Goal: Task Accomplishment & Management: Complete application form

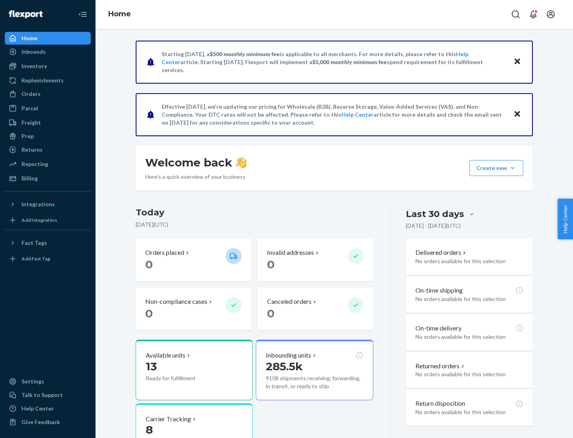
click at [513, 168] on button "Create new Create new inbound Create new order Create new product" at bounding box center [497, 168] width 54 height 16
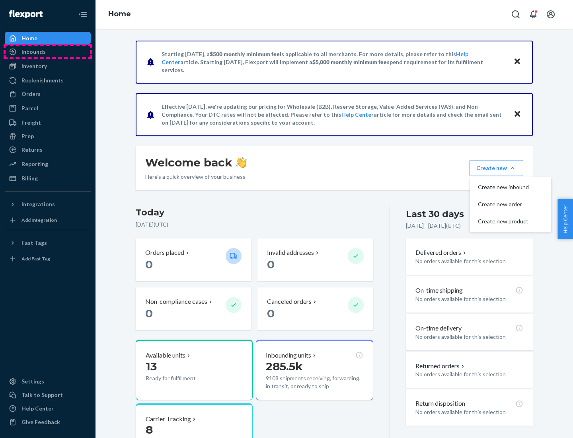
click at [48, 52] on div "Inbounds" at bounding box center [48, 51] width 84 height 11
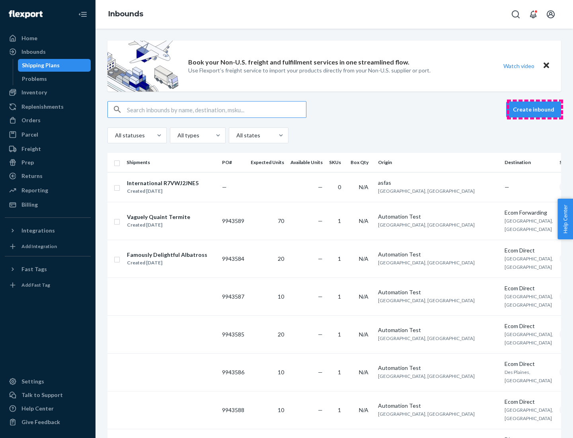
click at [535, 109] on button "Create inbound" at bounding box center [533, 109] width 55 height 16
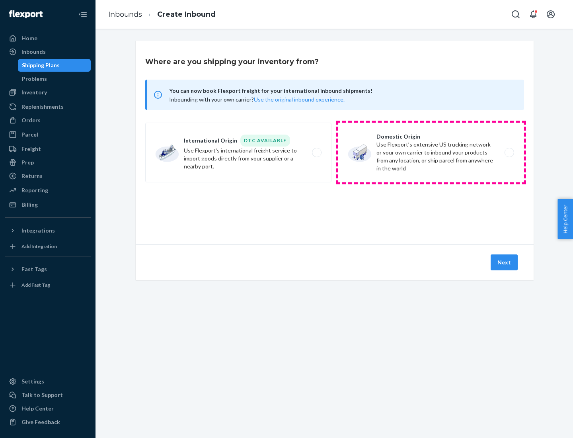
click at [431, 152] on label "Domestic Origin Use Flexport’s extensive US trucking network or your own carrie…" at bounding box center [431, 153] width 186 height 60
click at [509, 152] on input "Domestic Origin Use Flexport’s extensive US trucking network or your own carrie…" at bounding box center [511, 152] width 5 height 5
radio input "true"
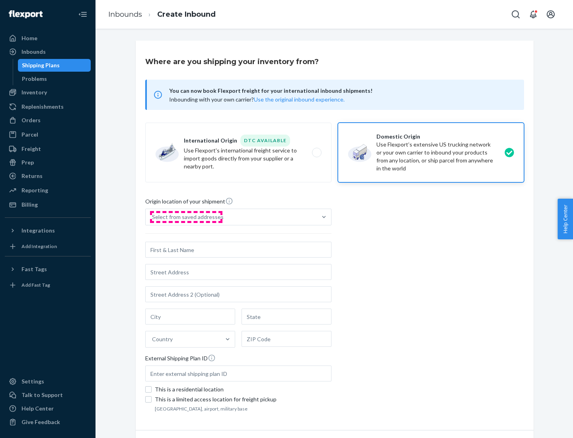
click at [186, 217] on div "Select from saved addresses" at bounding box center [188, 217] width 72 height 8
click at [153, 217] on input "Select from saved addresses" at bounding box center [152, 217] width 1 height 8
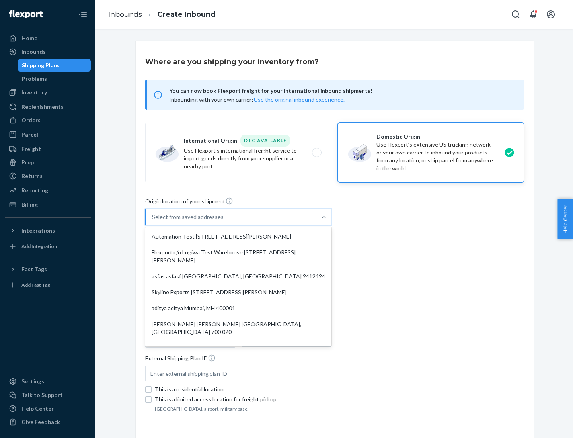
scroll to position [3, 0]
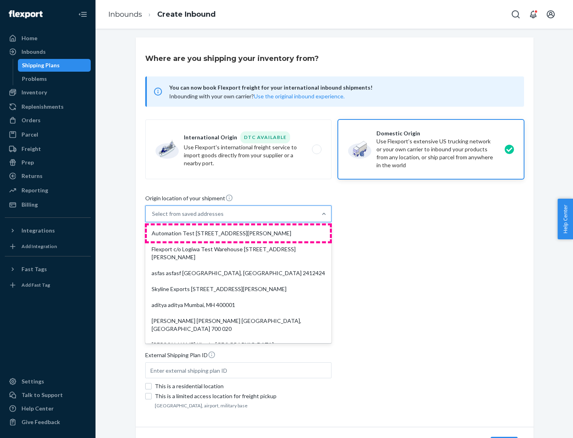
click at [238, 233] on div "Automation Test [STREET_ADDRESS][PERSON_NAME]" at bounding box center [238, 233] width 183 height 16
click at [153, 218] on input "option Automation Test [STREET_ADDRESS][PERSON_NAME]. 9 results available. Use …" at bounding box center [152, 214] width 1 height 8
type input "Automation Test"
type input "9th Floor"
type input "[GEOGRAPHIC_DATA]"
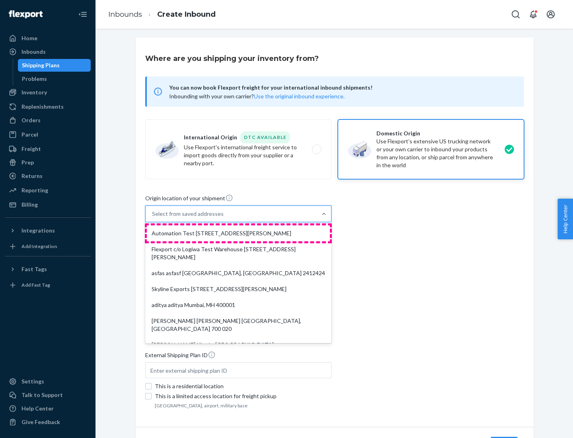
type input "CA"
type input "94104"
type input "[STREET_ADDRESS][PERSON_NAME]"
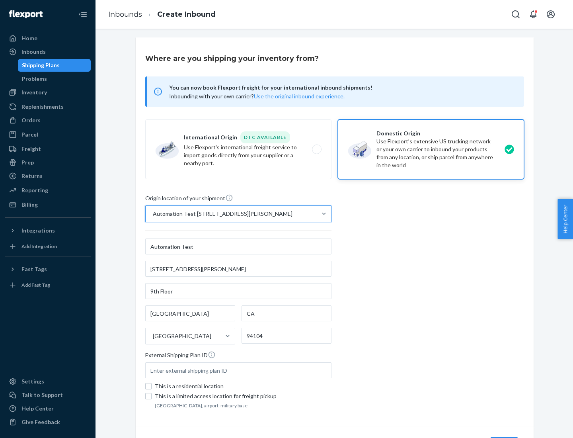
scroll to position [47, 0]
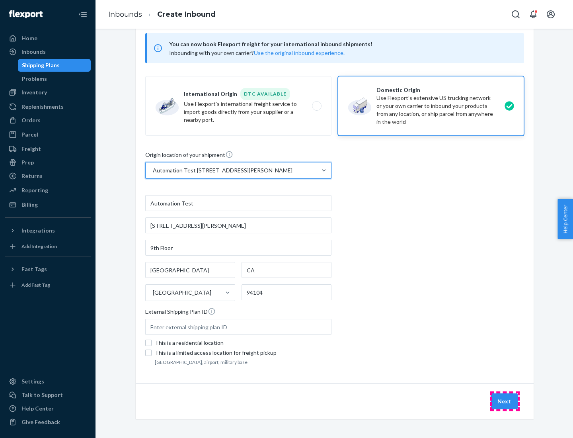
click at [505, 401] on button "Next" at bounding box center [504, 401] width 27 height 16
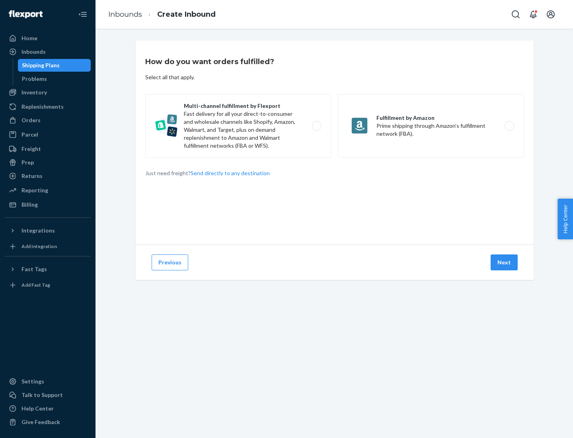
click at [238, 126] on label "Multi-channel fulfillment by Flexport Fast delivery for all your direct-to-cons…" at bounding box center [238, 126] width 186 height 64
click at [316, 126] on input "Multi-channel fulfillment by Flexport Fast delivery for all your direct-to-cons…" at bounding box center [318, 125] width 5 height 5
radio input "true"
click at [505, 262] on button "Next" at bounding box center [504, 262] width 27 height 16
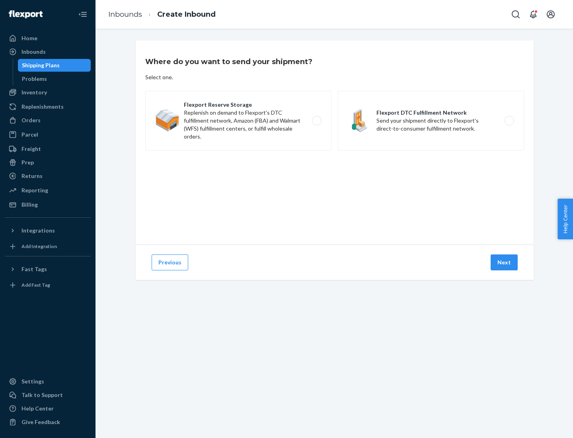
click at [431, 121] on label "Flexport DTC Fulfillment Network Send your shipment directly to Flexport's dire…" at bounding box center [431, 121] width 186 height 60
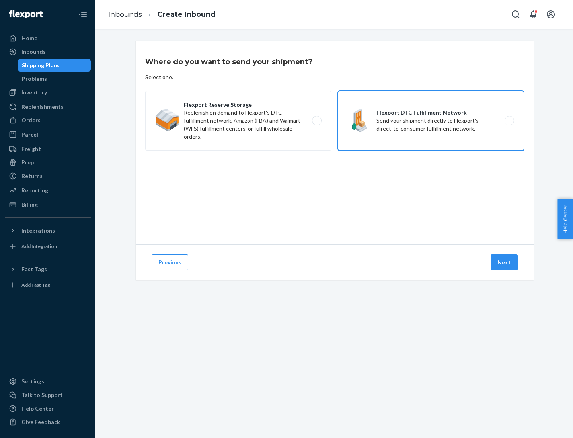
click at [509, 121] on input "Flexport DTC Fulfillment Network Send your shipment directly to Flexport's dire…" at bounding box center [511, 120] width 5 height 5
radio input "true"
click at [505, 262] on button "Next" at bounding box center [504, 262] width 27 height 16
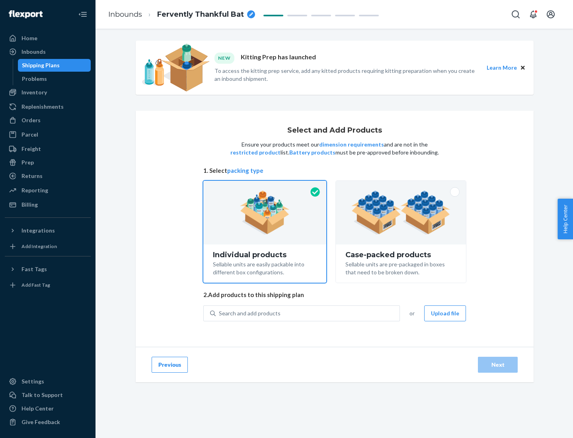
click at [401, 213] on img at bounding box center [400, 213] width 99 height 44
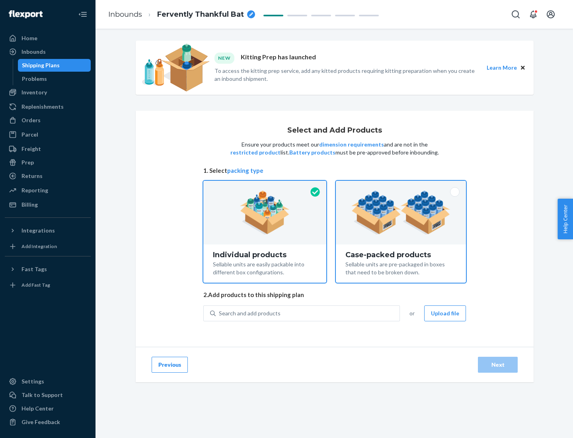
click at [401, 186] on input "Case-packed products Sellable units are pre-packaged in boxes that need to be b…" at bounding box center [400, 183] width 5 height 5
radio input "true"
radio input "false"
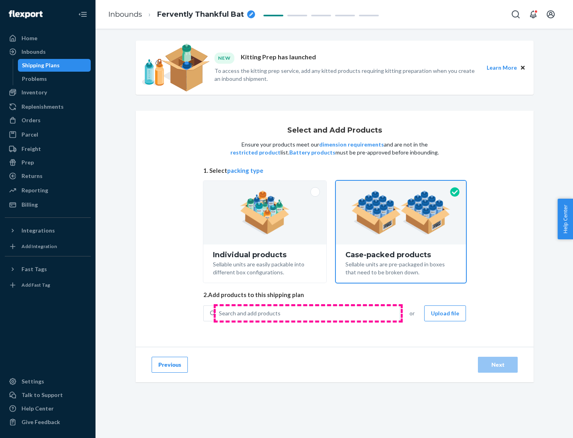
click at [308, 313] on div "Search and add products" at bounding box center [308, 313] width 184 height 14
click at [220, 313] on input "Search and add products" at bounding box center [219, 313] width 1 height 8
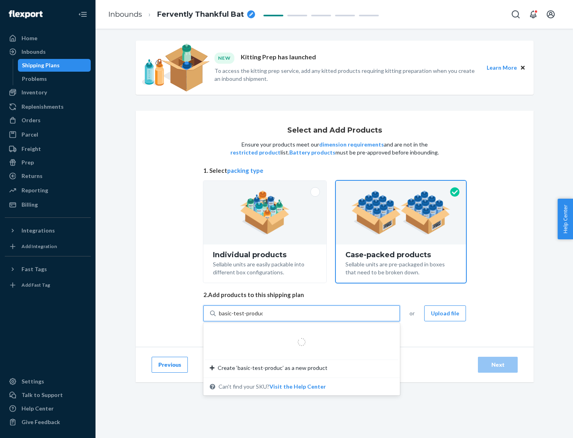
type input "basic-test-product-1"
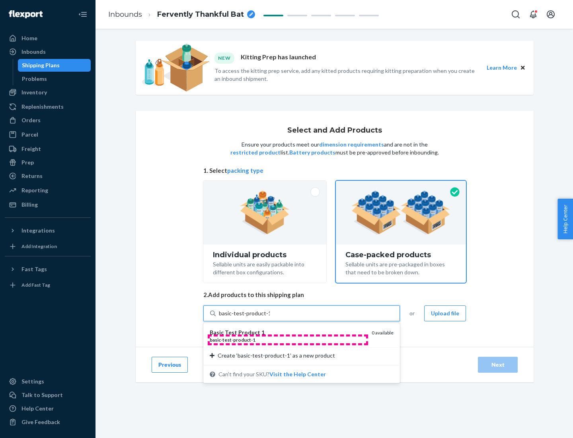
click at [288, 339] on div "basic - test - product - 1" at bounding box center [288, 339] width 156 height 7
click at [270, 317] on input "basic-test-product-1" at bounding box center [244, 313] width 51 height 8
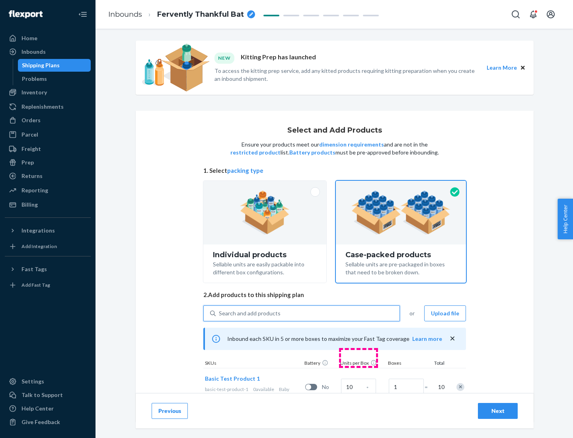
scroll to position [29, 0]
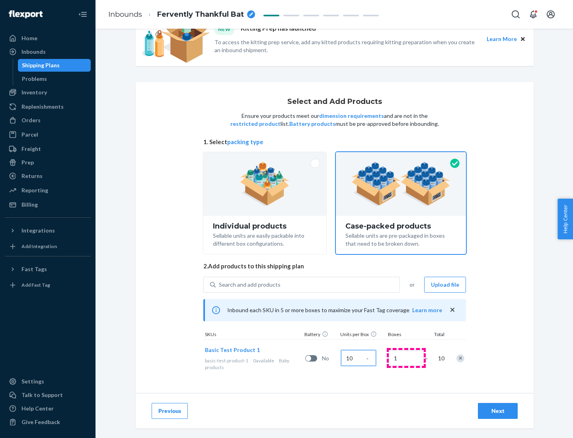
type input "10"
type input "7"
click at [498, 411] on div "Next" at bounding box center [498, 411] width 26 height 8
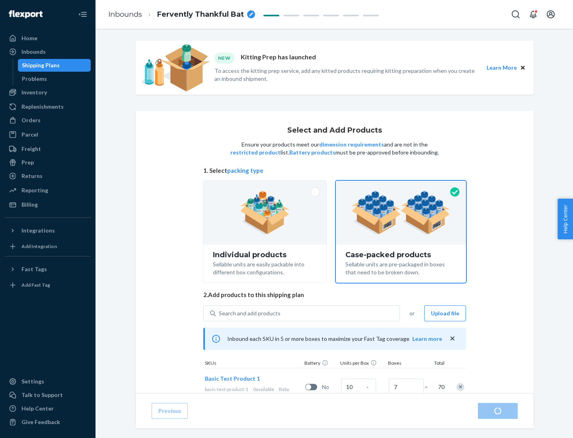
radio input "true"
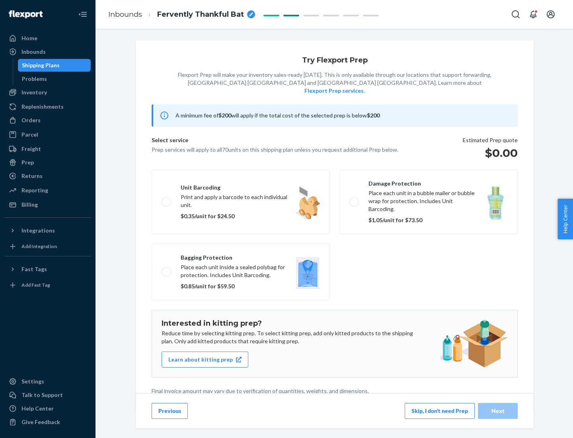
scroll to position [2, 0]
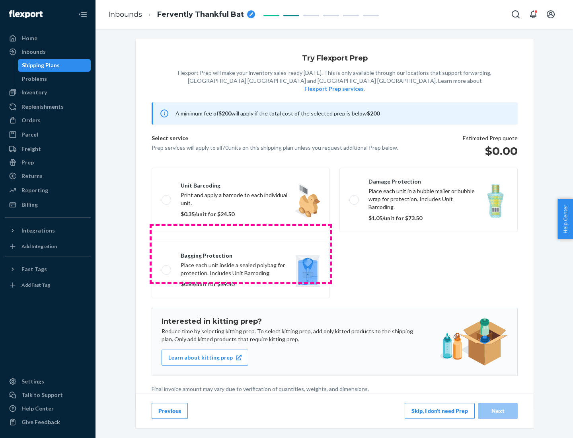
click at [241, 254] on label "Bagging protection Place each unit inside a sealed polybag for protection. Incl…" at bounding box center [241, 270] width 178 height 57
click at [167, 267] on input "Bagging protection Place each unit inside a sealed polybag for protection. Incl…" at bounding box center [164, 269] width 5 height 5
checkbox input "true"
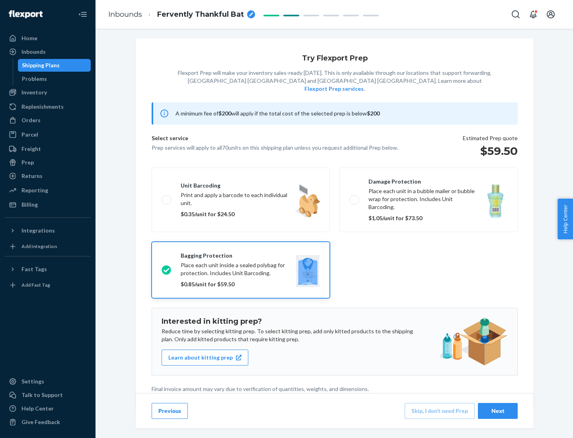
click at [498, 410] on div "Next" at bounding box center [498, 411] width 26 height 8
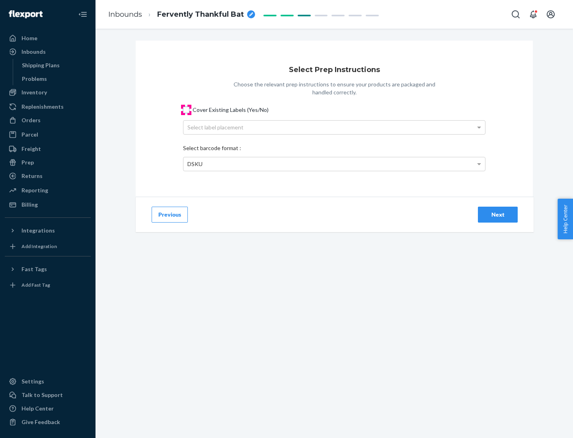
click at [186, 109] on input "Cover Existing Labels (Yes/No)" at bounding box center [186, 110] width 6 height 6
checkbox input "true"
click at [334, 127] on div "Select label placement" at bounding box center [334, 128] width 302 height 14
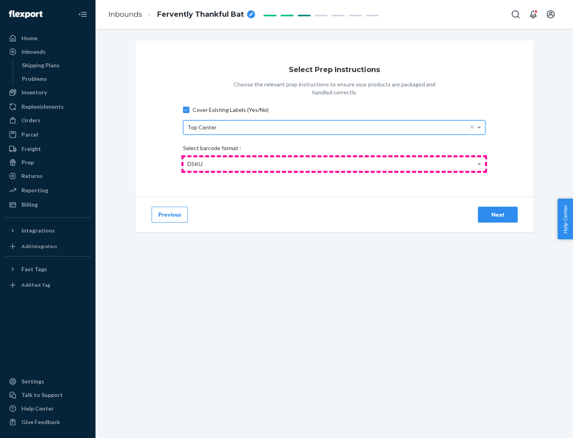
click at [334, 164] on div "DSKU" at bounding box center [334, 164] width 302 height 14
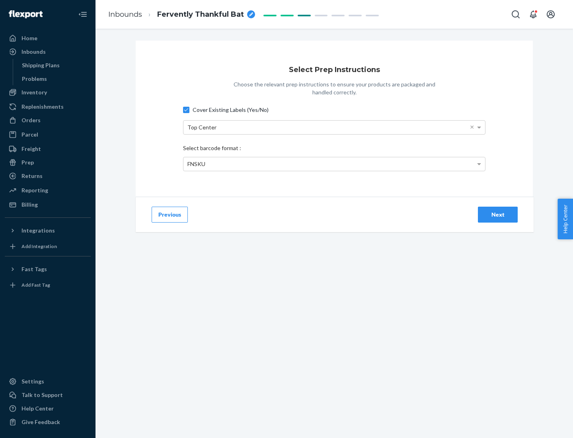
click at [498, 214] on div "Next" at bounding box center [498, 215] width 26 height 8
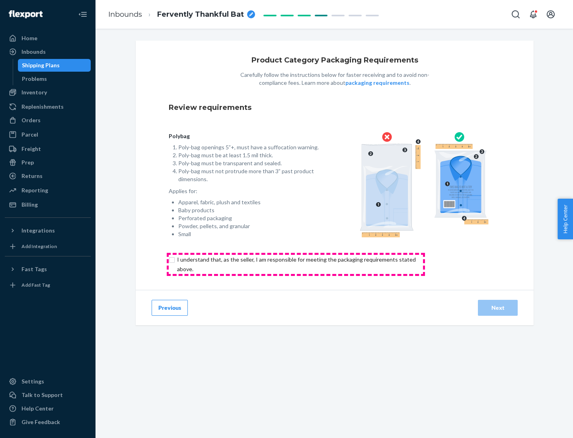
click at [296, 264] on input "checkbox" at bounding box center [301, 264] width 265 height 19
checkbox input "true"
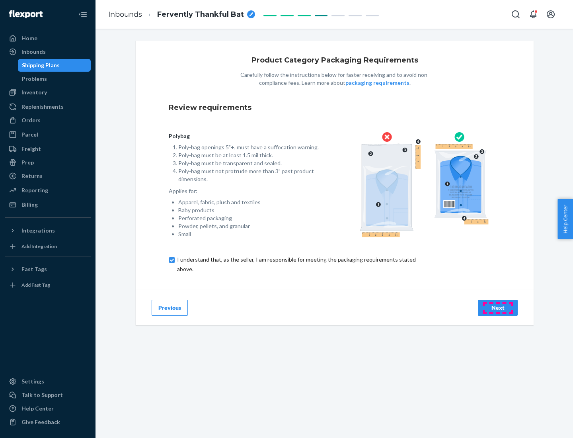
click at [498, 307] on div "Next" at bounding box center [498, 308] width 26 height 8
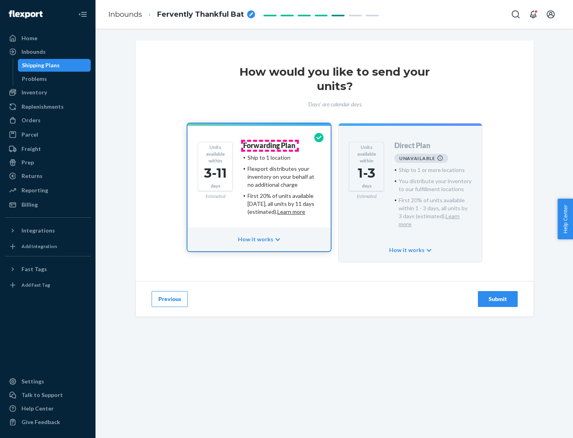
click at [270, 145] on h4 "Forwarding Plan" at bounding box center [269, 146] width 52 height 8
click at [498, 295] on div "Submit" at bounding box center [498, 299] width 26 height 8
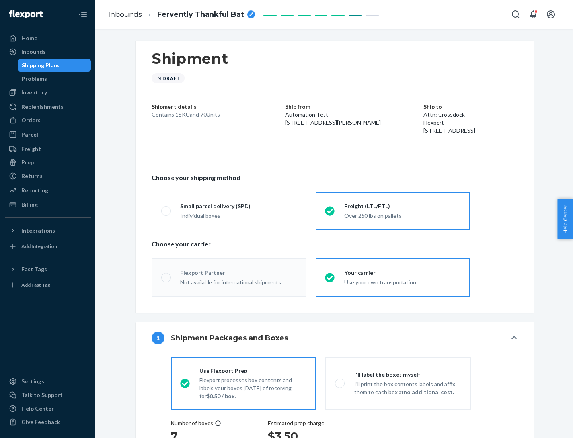
radio input "true"
radio input "false"
radio input "true"
radio input "false"
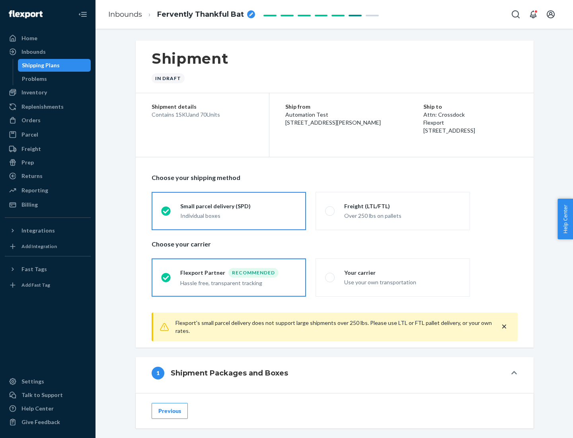
click at [238, 215] on div "Individual boxes" at bounding box center [238, 216] width 116 height 8
click at [166, 213] on input "Small parcel delivery (SPD) Individual boxes" at bounding box center [163, 210] width 5 height 5
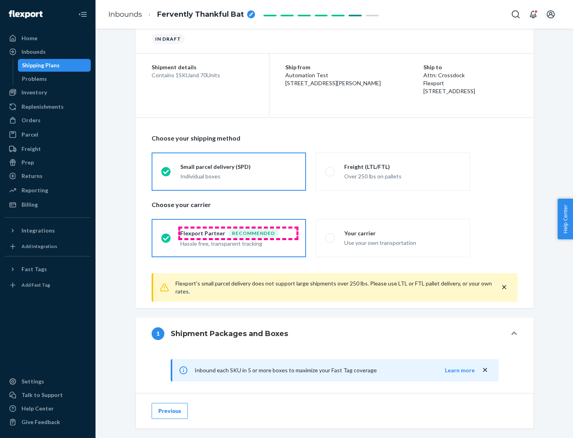
click at [238, 233] on div "Recommended" at bounding box center [253, 233] width 50 height 10
click at [166, 235] on input "Flexport Partner Recommended Hassle free, transparent tracking" at bounding box center [163, 237] width 5 height 5
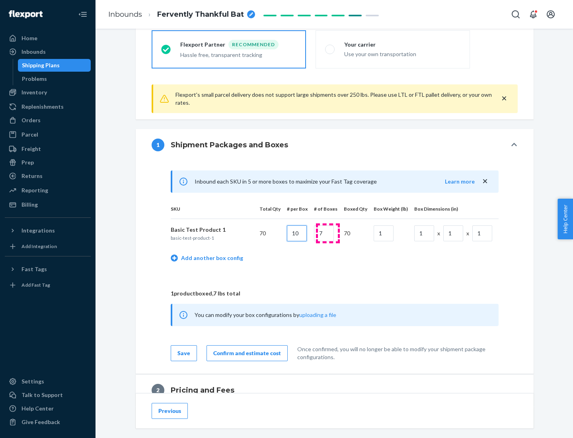
type input "10"
type input "7"
type input "1"
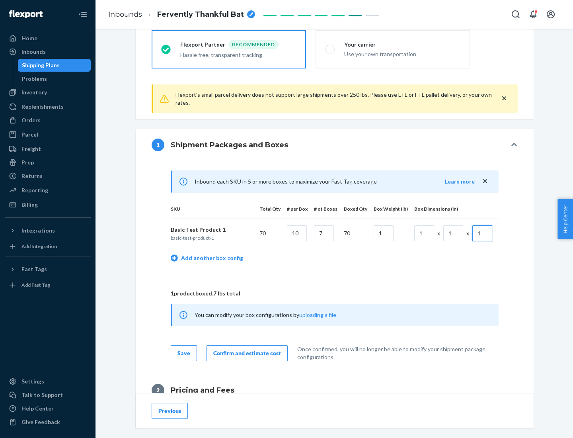
scroll to position [348, 0]
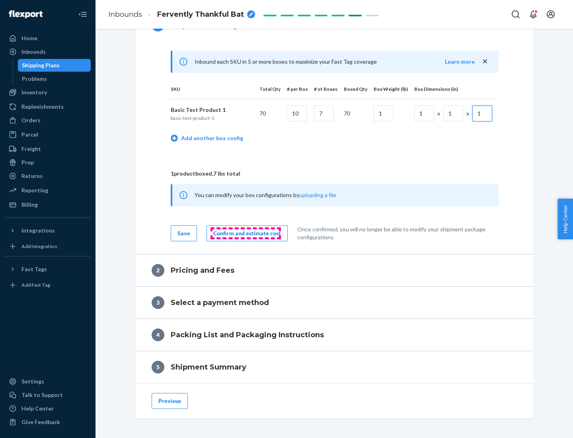
type input "1"
click at [246, 233] on div "Confirm and estimate cost" at bounding box center [247, 233] width 68 height 8
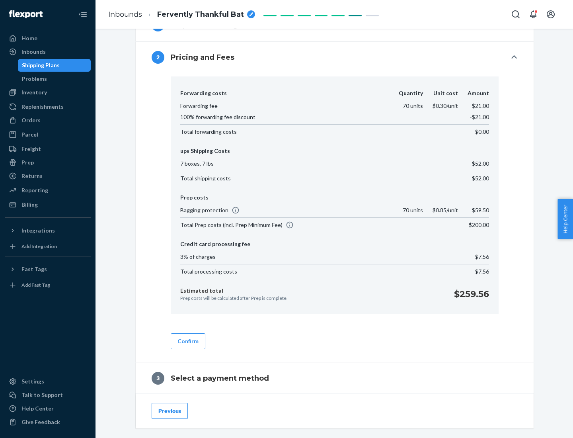
scroll to position [456, 0]
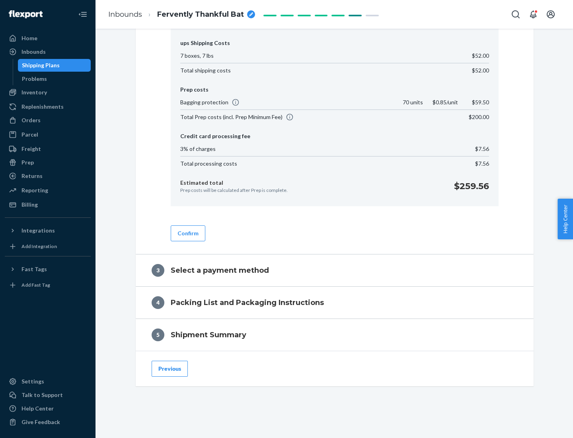
click at [187, 233] on button "Confirm" at bounding box center [188, 233] width 35 height 16
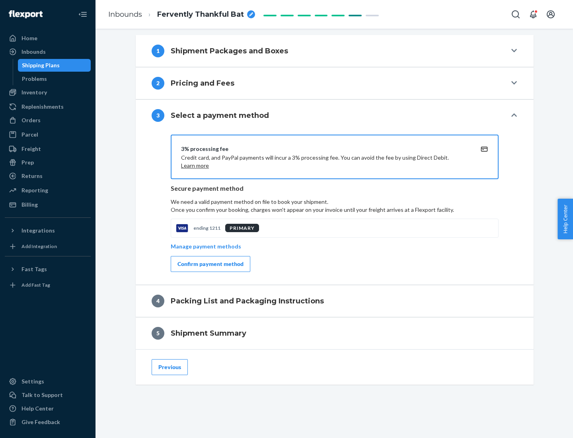
scroll to position [322, 0]
click at [210, 264] on div "Confirm payment method" at bounding box center [210, 264] width 66 height 8
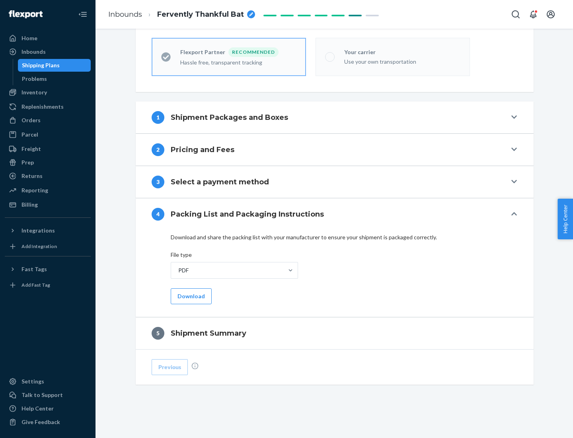
scroll to position [220, 0]
click at [190, 296] on button "Download" at bounding box center [191, 296] width 41 height 16
